Goal: Task Accomplishment & Management: Manage account settings

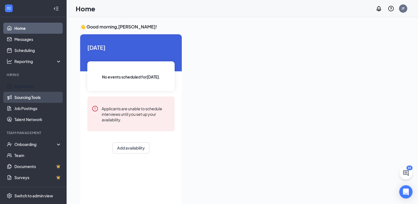
drag, startPoint x: 44, startPoint y: 85, endPoint x: 52, endPoint y: 99, distance: 15.5
click at [44, 85] on link "Applicants" at bounding box center [37, 86] width 47 height 11
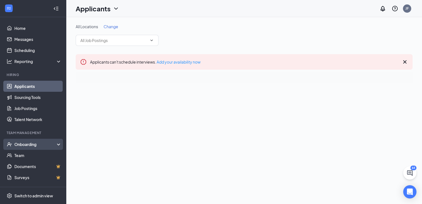
click at [55, 141] on div "Onboarding" at bounding box center [33, 144] width 66 height 11
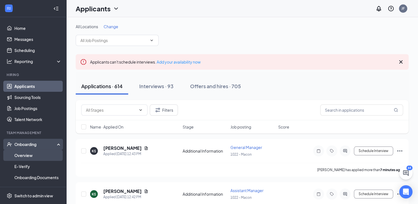
scroll to position [67, 0]
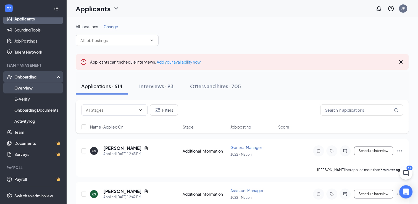
click at [32, 85] on link "Overview" at bounding box center [37, 87] width 47 height 11
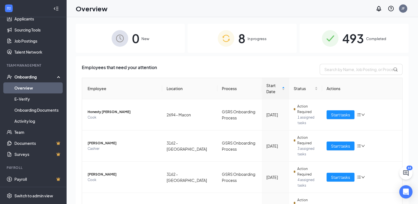
scroll to position [25, 0]
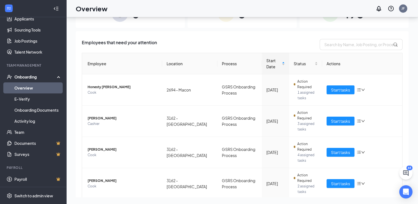
click at [309, 34] on div "Employees that need your attention Employee Location Process Start Date Status …" at bounding box center [242, 178] width 333 height 295
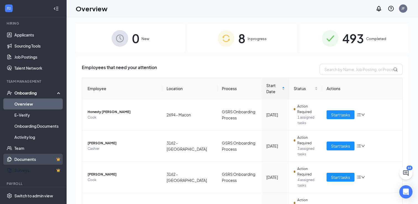
scroll to position [67, 0]
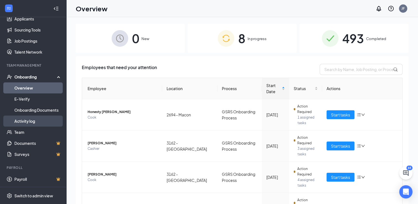
click at [31, 118] on link "Activity log" at bounding box center [37, 121] width 47 height 11
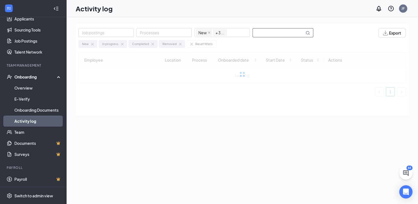
click at [297, 33] on input "text" at bounding box center [279, 32] width 52 height 9
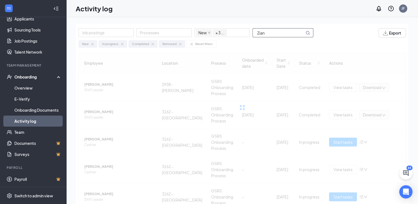
type input "Zian"
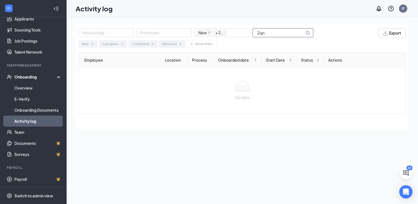
click at [285, 33] on input "Zian" at bounding box center [279, 32] width 52 height 9
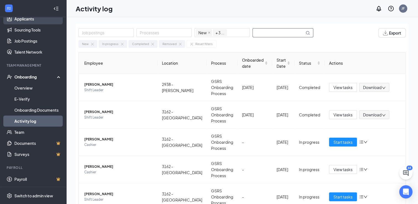
scroll to position [40, 0]
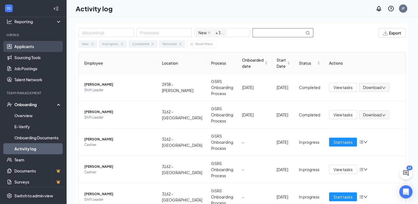
click at [35, 48] on link "Applicants" at bounding box center [37, 46] width 47 height 11
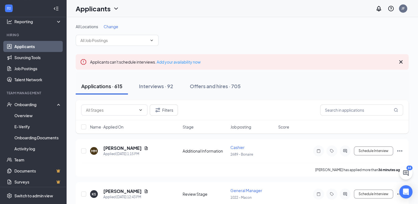
click at [365, 81] on div "Applications · 615 Interviews · 92 Offers and hires · 705" at bounding box center [242, 86] width 333 height 17
click at [368, 106] on input "text" at bounding box center [361, 110] width 83 height 11
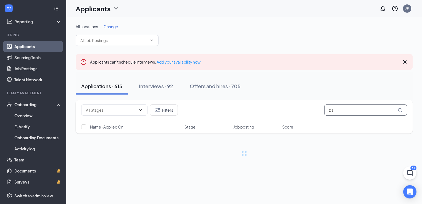
type input "zian"
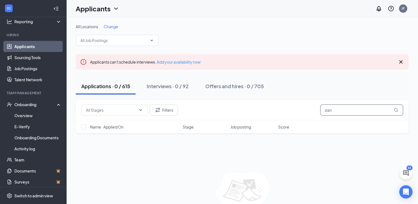
click at [346, 111] on input "zian" at bounding box center [361, 110] width 83 height 11
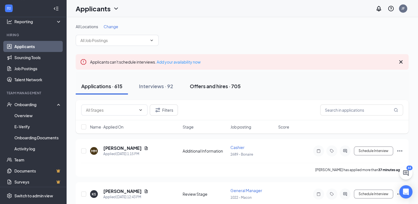
click at [229, 87] on div "Offers and hires · 705" at bounding box center [215, 86] width 51 height 7
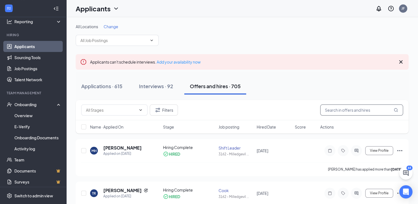
click at [349, 111] on input "text" at bounding box center [361, 110] width 83 height 11
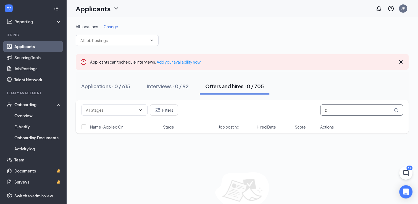
type input "z"
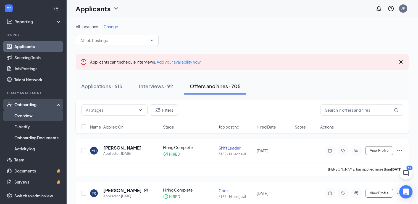
click at [35, 118] on link "Overview" at bounding box center [37, 115] width 47 height 11
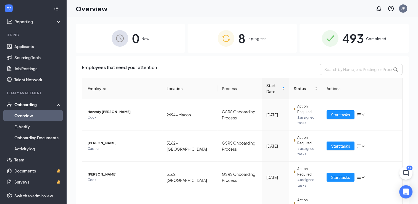
click at [226, 35] on img at bounding box center [226, 38] width 17 height 17
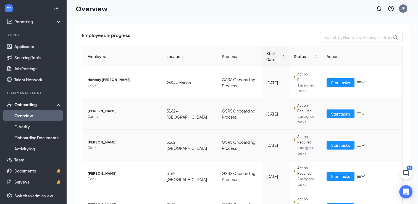
scroll to position [55, 0]
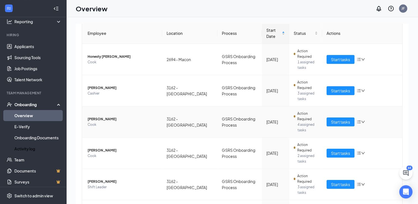
drag, startPoint x: 25, startPoint y: 145, endPoint x: 135, endPoint y: 137, distance: 109.5
click at [25, 145] on link "Activity log" at bounding box center [37, 148] width 47 height 11
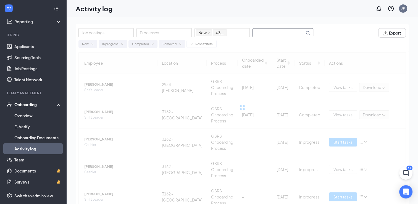
click at [284, 33] on input "text" at bounding box center [279, 32] width 52 height 9
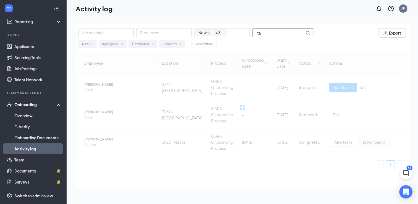
type input "t"
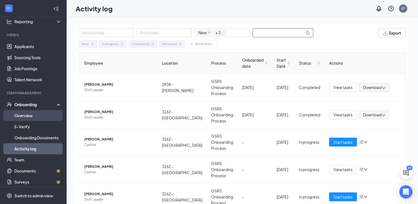
click at [29, 116] on link "Overview" at bounding box center [37, 115] width 47 height 11
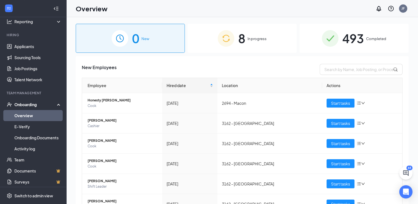
click at [235, 43] on div "8 In progress" at bounding box center [242, 38] width 109 height 29
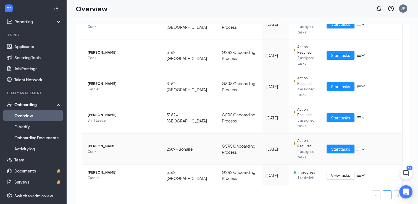
scroll to position [153, 0]
click at [362, 55] on icon "down" at bounding box center [363, 55] width 3 height 2
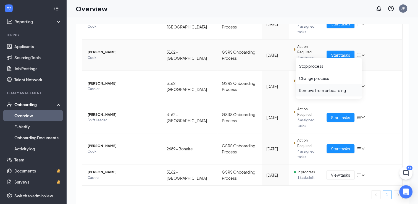
click at [335, 91] on div "Remove from onboarding" at bounding box center [329, 91] width 60 height 6
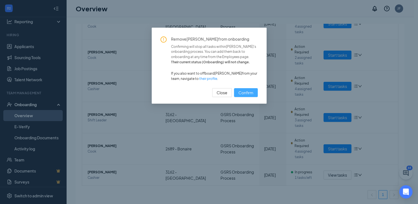
click at [248, 91] on span "Confirm" at bounding box center [246, 93] width 15 height 6
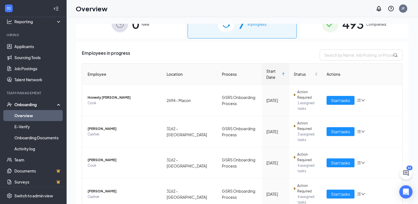
scroll to position [0, 0]
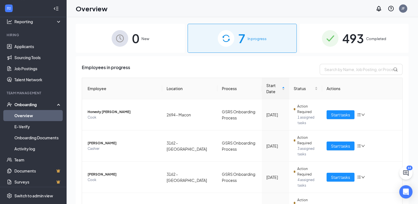
click at [309, 45] on div "493 Completed" at bounding box center [354, 38] width 109 height 29
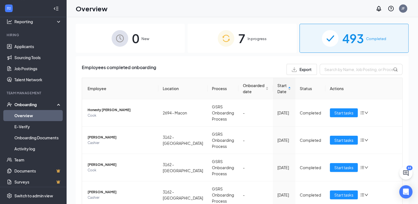
click at [262, 48] on div "7 In progress" at bounding box center [242, 38] width 109 height 29
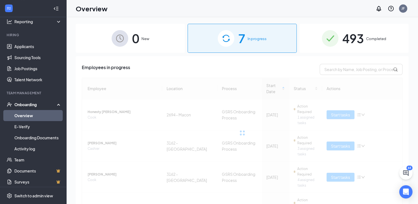
click at [309, 44] on div "493 Completed" at bounding box center [354, 38] width 109 height 29
